Goal: Navigation & Orientation: Find specific page/section

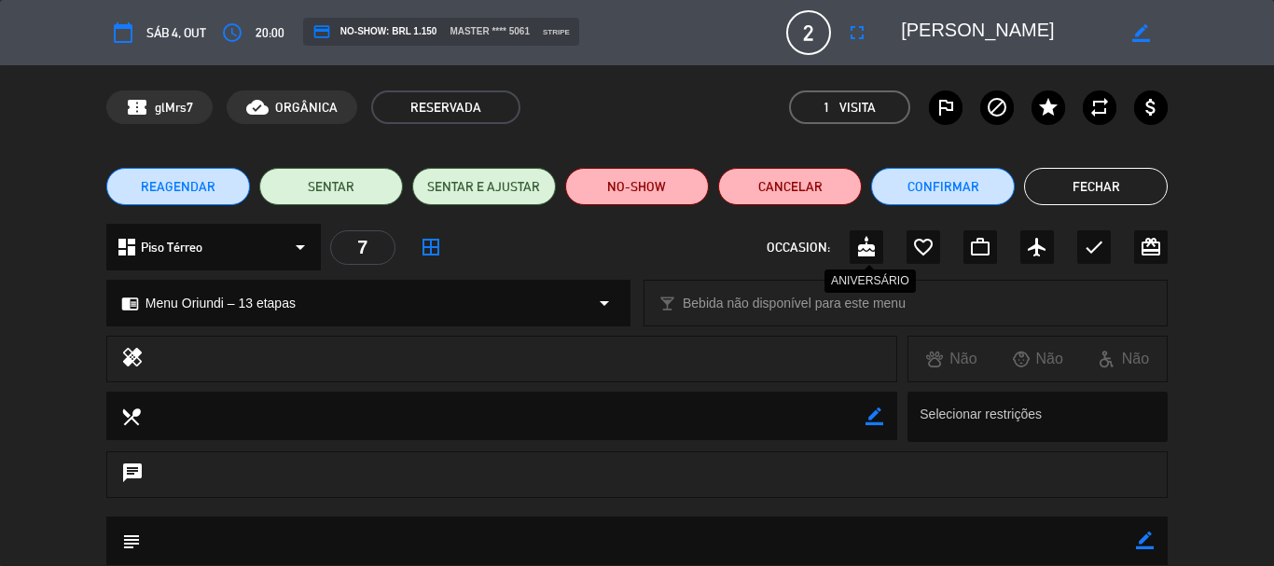
scroll to position [466, 0]
click at [1083, 190] on button "Fechar" at bounding box center [1096, 186] width 144 height 37
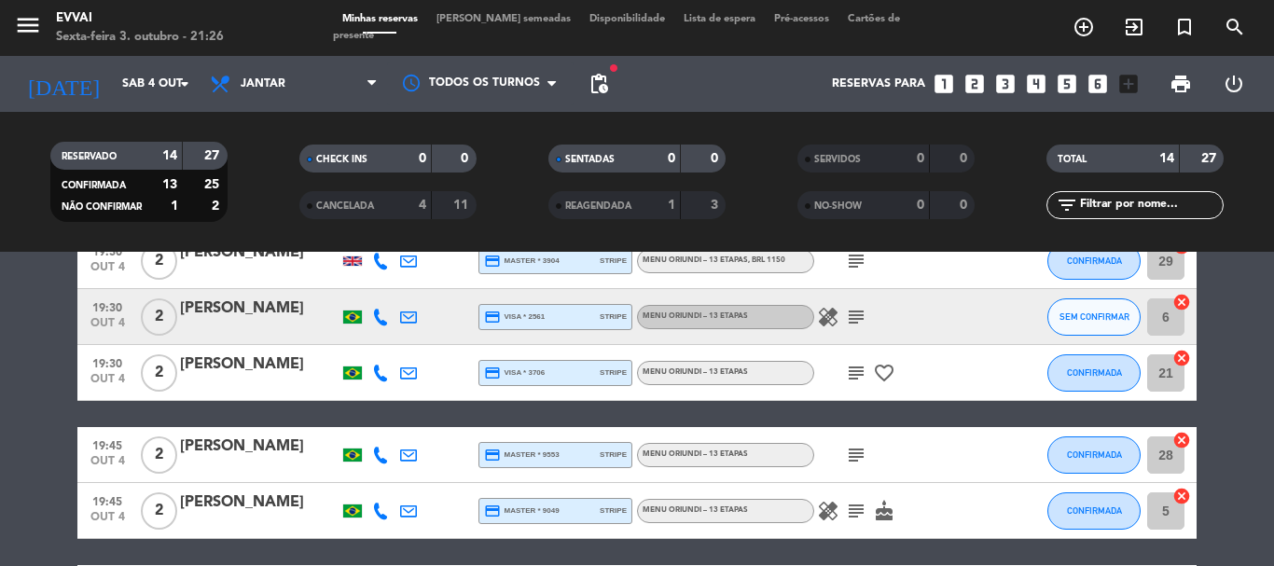
scroll to position [280, 0]
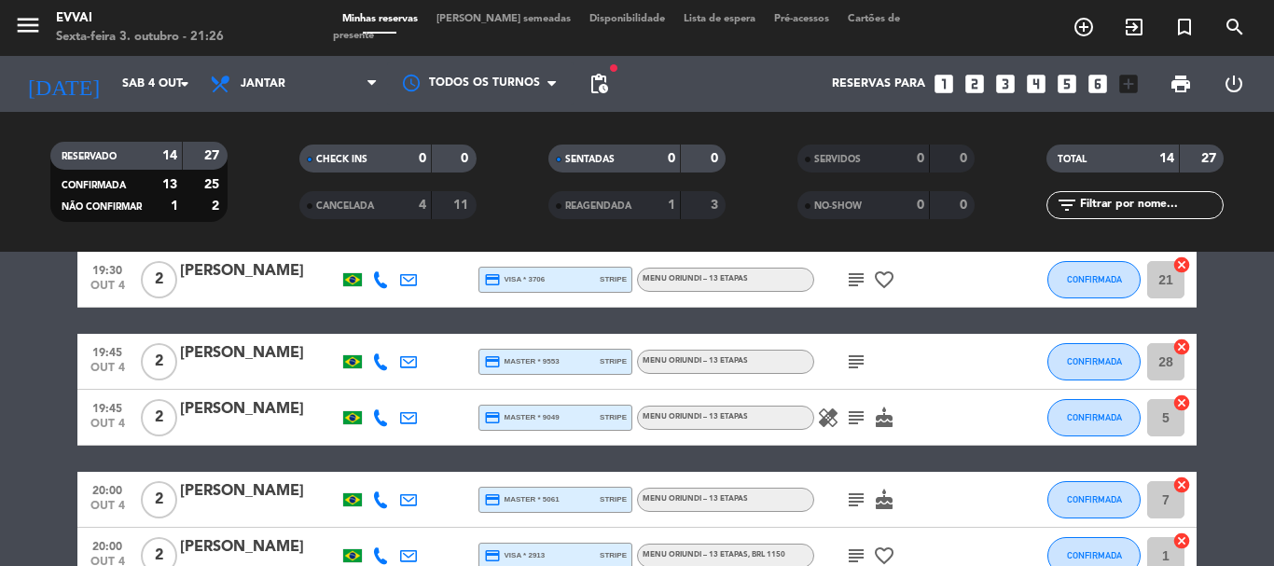
click at [237, 488] on div "[PERSON_NAME]" at bounding box center [259, 491] width 159 height 24
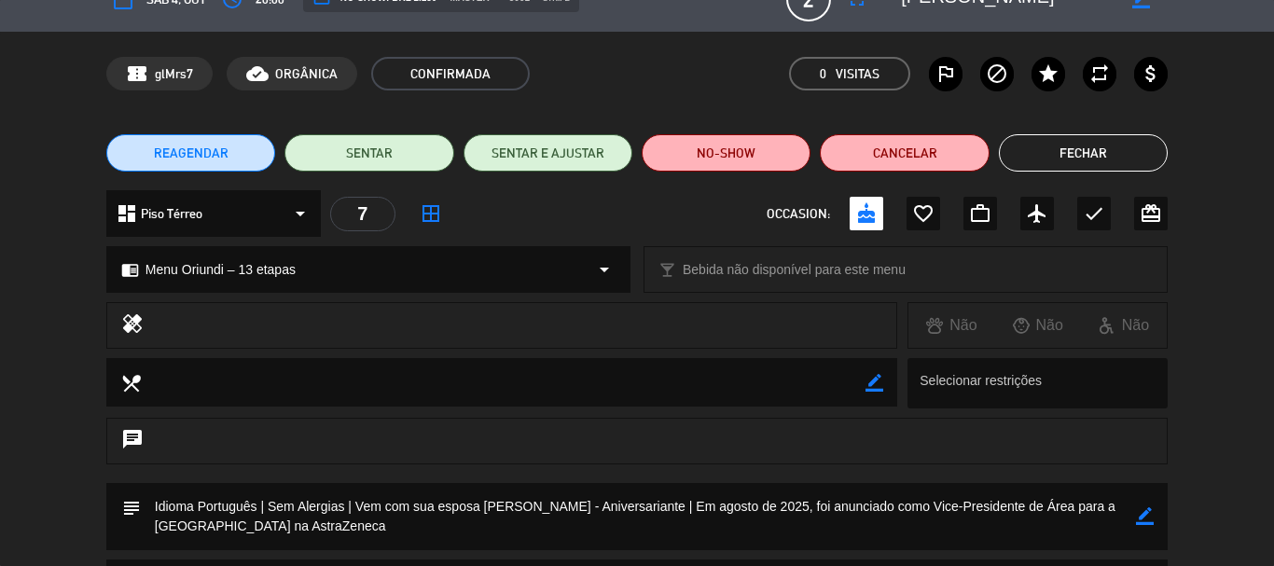
scroll to position [0, 0]
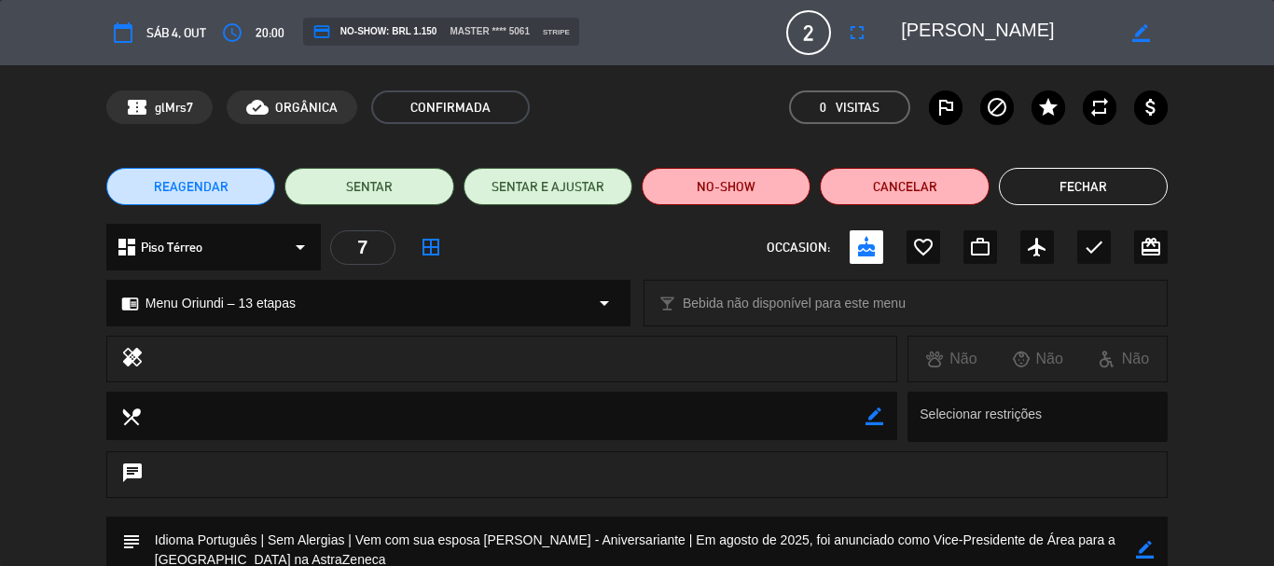
click at [1057, 177] on button "Fechar" at bounding box center [1083, 186] width 169 height 37
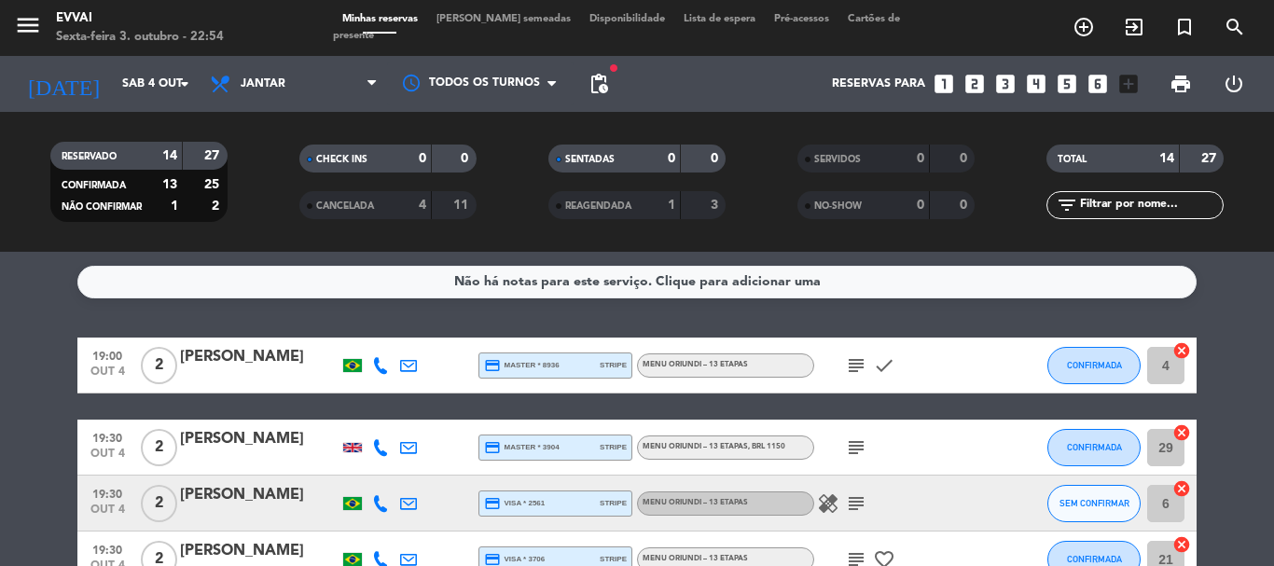
click at [674, 24] on span "Lista de espera" at bounding box center [719, 19] width 90 height 10
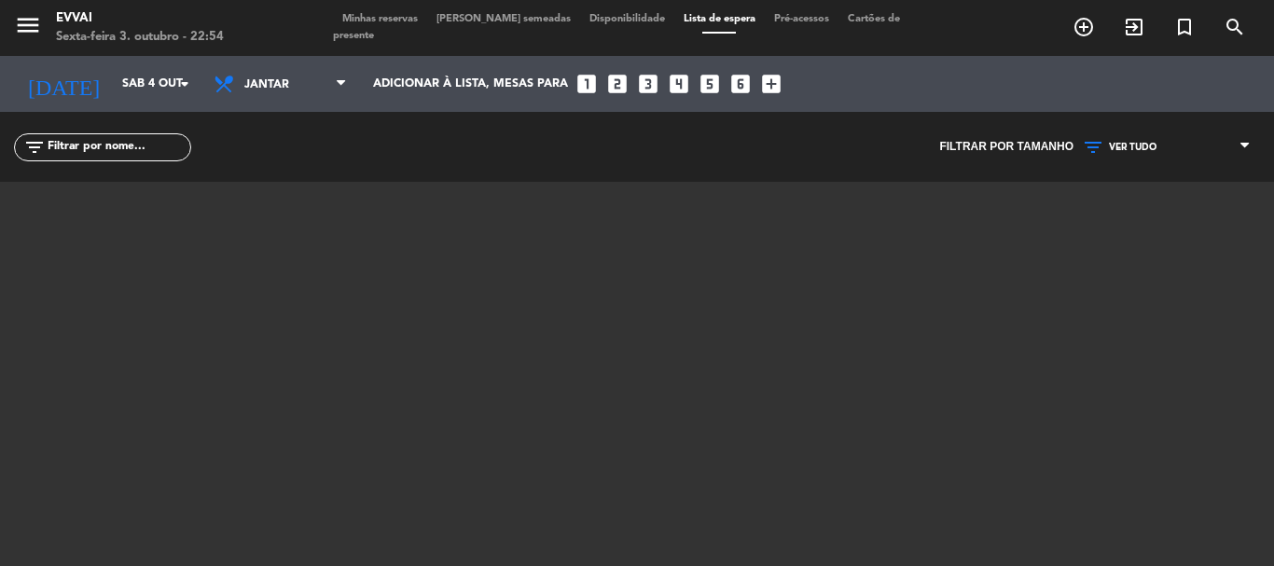
click at [380, 24] on span "Minhas reservas" at bounding box center [380, 19] width 94 height 10
